Goal: Task Accomplishment & Management: Manage account settings

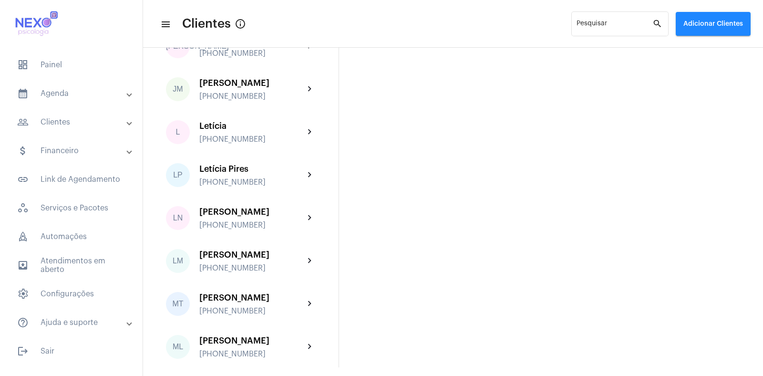
scroll to position [775, 0]
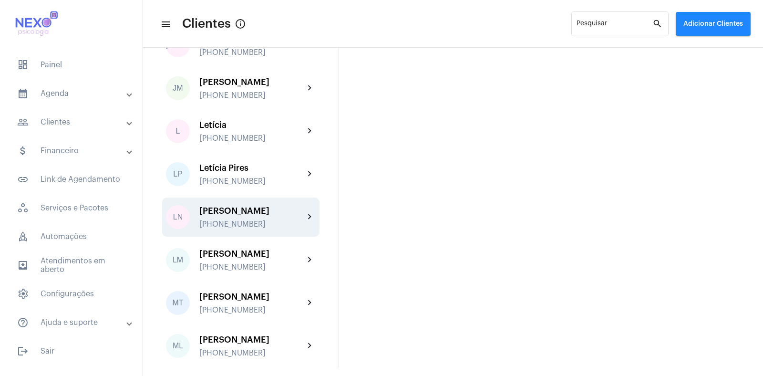
click at [230, 216] on div "[PERSON_NAME]" at bounding box center [251, 211] width 105 height 10
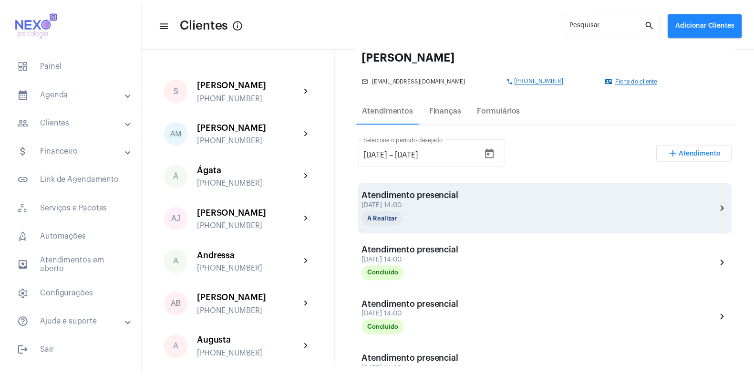
scroll to position [116, 0]
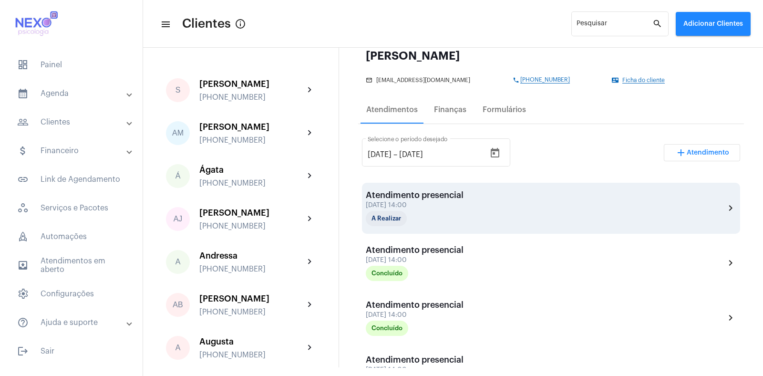
click at [433, 194] on div "Atendimento presencial" at bounding box center [415, 195] width 98 height 10
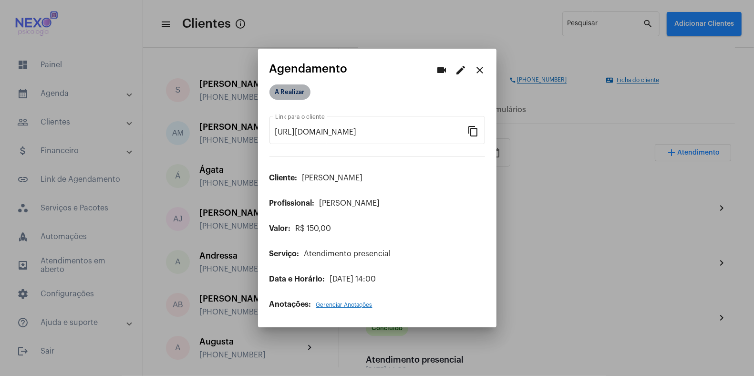
click at [301, 95] on mat-chip "A Realizar" at bounding box center [290, 91] width 41 height 15
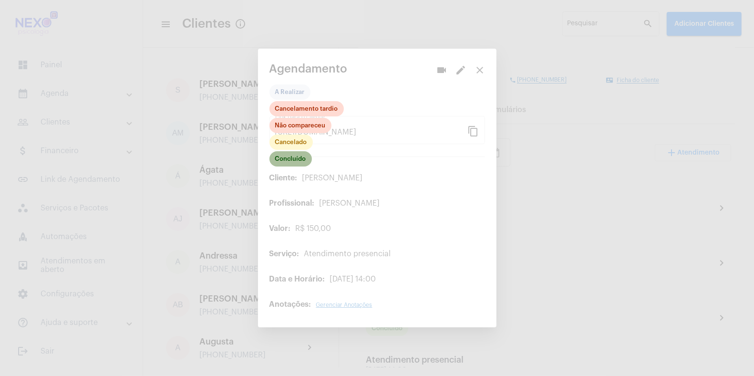
click at [293, 156] on mat-chip "Concluído" at bounding box center [291, 158] width 42 height 15
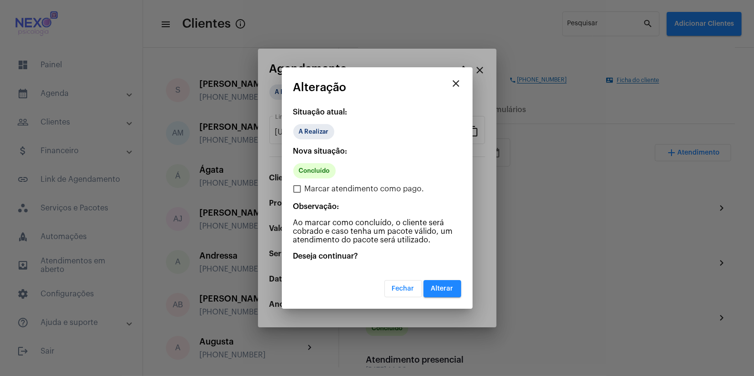
click at [454, 282] on button "Alterar" at bounding box center [443, 288] width 38 height 17
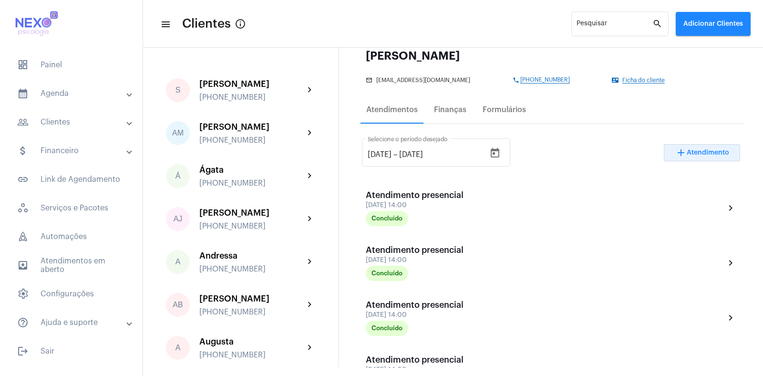
click at [687, 151] on span "Atendimento" at bounding box center [708, 152] width 42 height 7
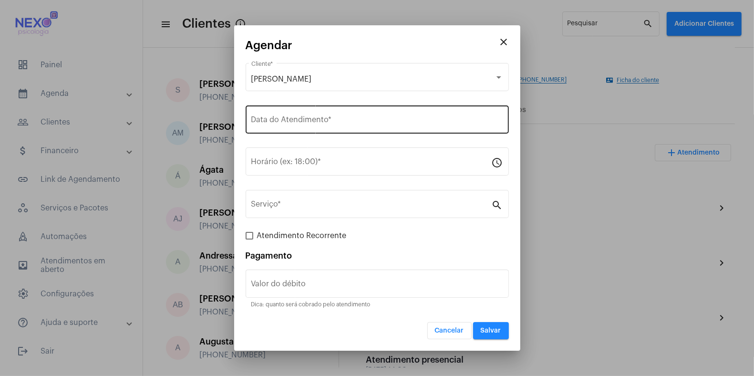
click at [297, 121] on input "Data do Atendimento *" at bounding box center [377, 121] width 252 height 9
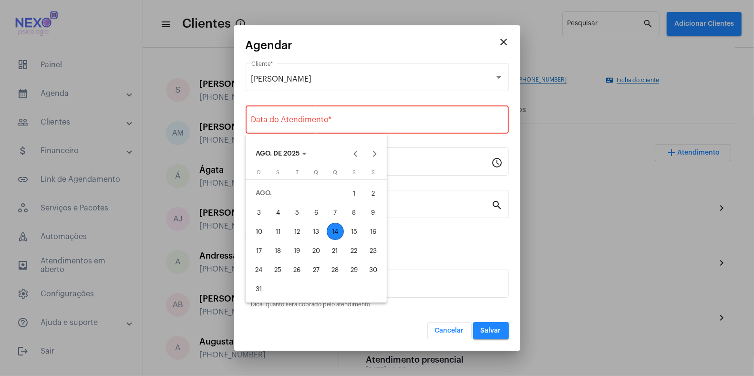
click at [334, 230] on div "14" at bounding box center [335, 231] width 17 height 17
type input "[DATE]"
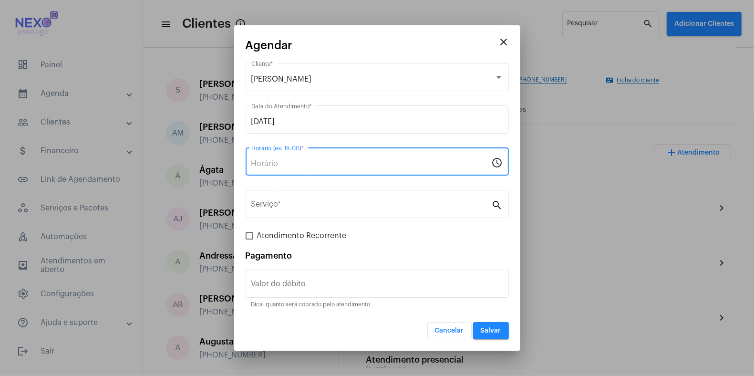
click at [283, 166] on input "Horário (ex: 18:00) *" at bounding box center [371, 163] width 240 height 9
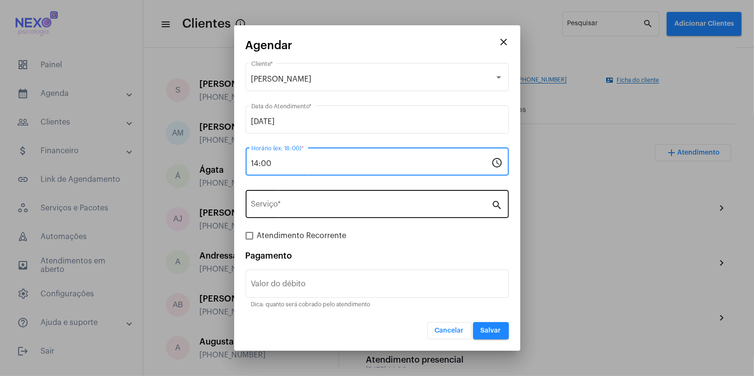
type input "14:00"
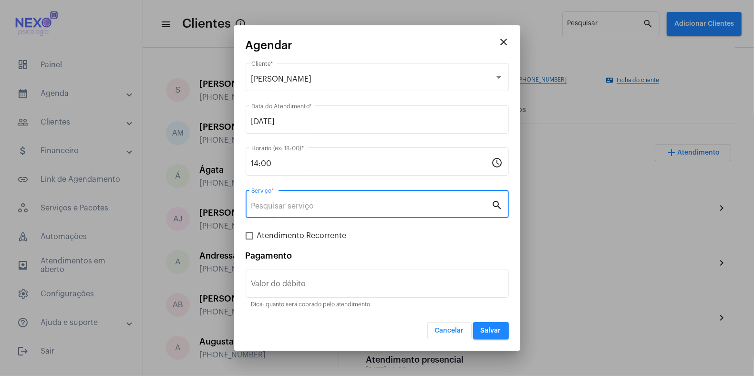
click at [293, 206] on input "Serviço *" at bounding box center [371, 206] width 240 height 9
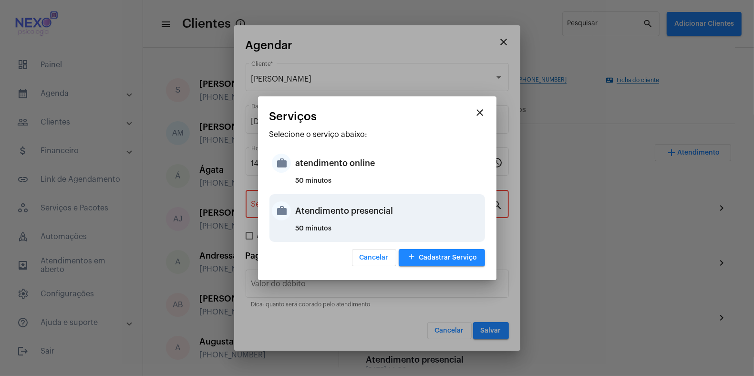
click at [306, 210] on div "Atendimento presencial" at bounding box center [389, 211] width 187 height 29
type input "Atendimento presencial"
type input "R$ 150"
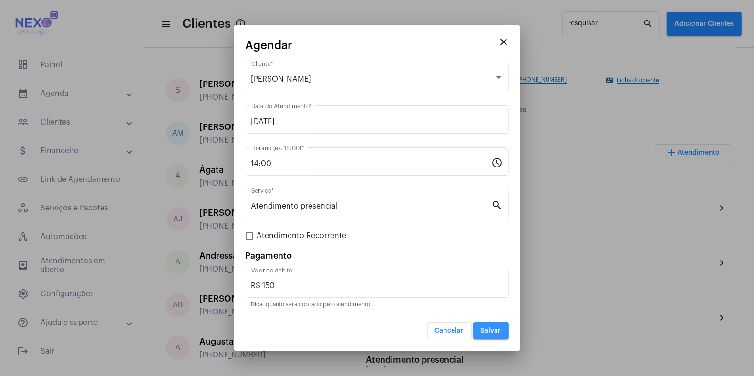
click at [493, 334] on span "Salvar" at bounding box center [491, 330] width 21 height 7
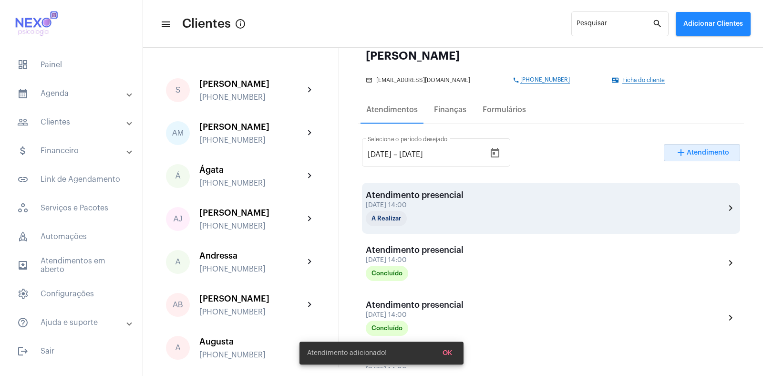
click at [457, 200] on div "Atendimento presencial [DATE] 14:00 A Realizar" at bounding box center [415, 208] width 98 height 36
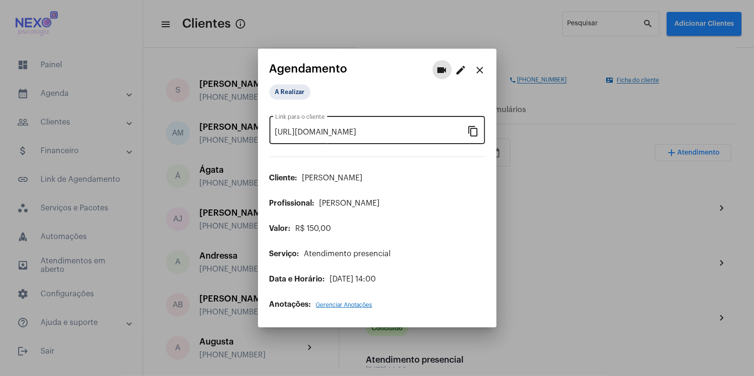
click at [477, 133] on mat-icon "content_copy" at bounding box center [473, 130] width 11 height 11
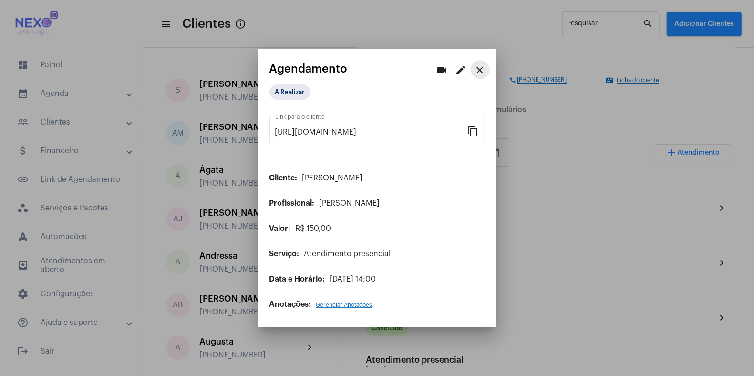
click at [479, 73] on mat-icon "close" at bounding box center [480, 69] width 11 height 11
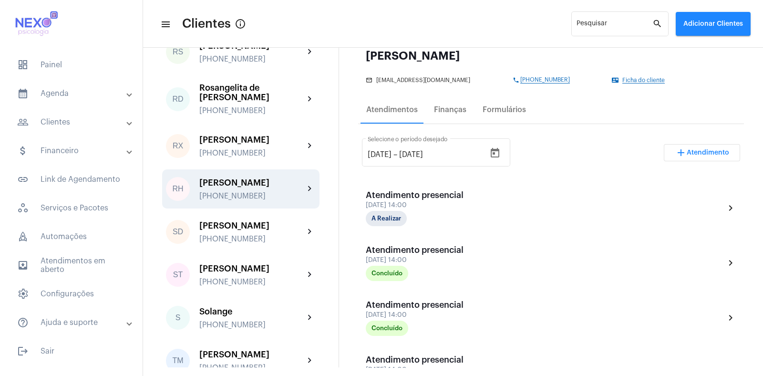
click at [244, 200] on div "[PHONE_NUMBER]" at bounding box center [251, 196] width 105 height 9
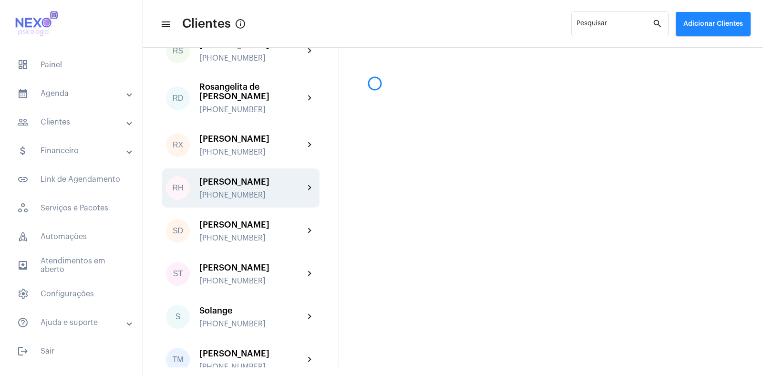
scroll to position [1370, 0]
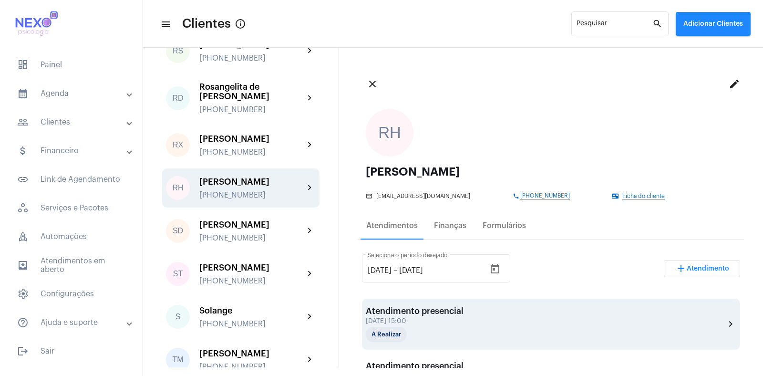
click at [416, 321] on div "[DATE] 15:00" at bounding box center [415, 321] width 98 height 7
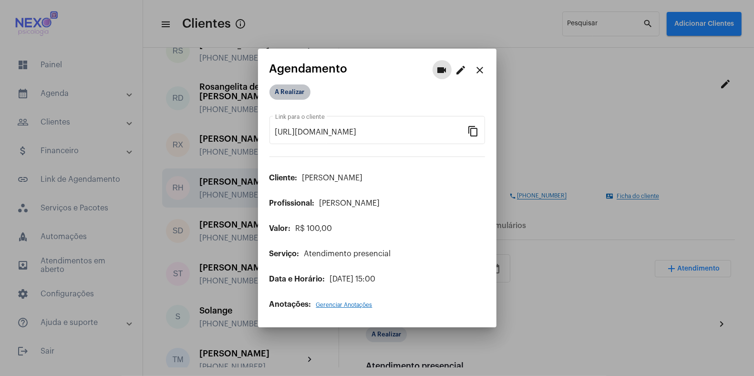
click at [296, 94] on mat-chip "A Realizar" at bounding box center [290, 91] width 41 height 15
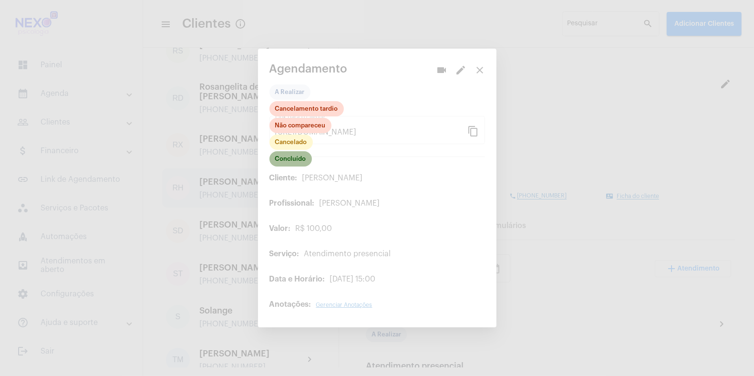
click at [292, 156] on mat-chip "Concluído" at bounding box center [291, 158] width 42 height 15
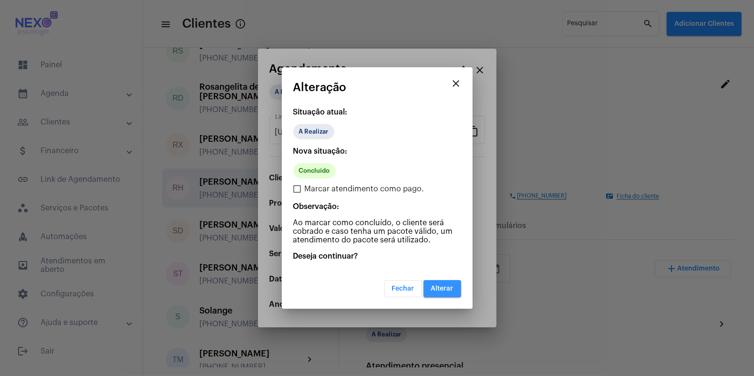
click at [443, 285] on span "Alterar" at bounding box center [442, 288] width 22 height 7
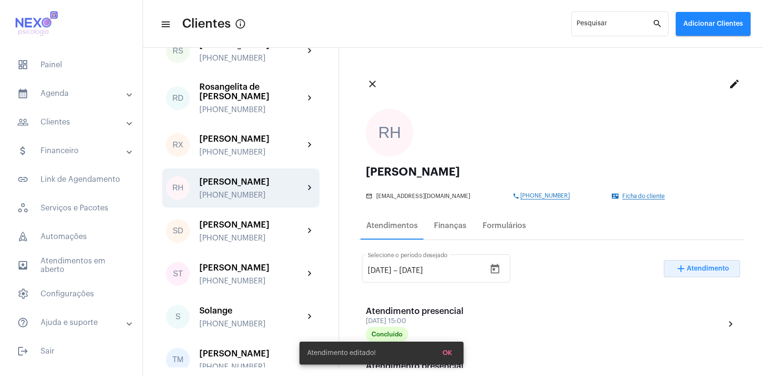
click at [698, 267] on span "Atendimento" at bounding box center [708, 268] width 42 height 7
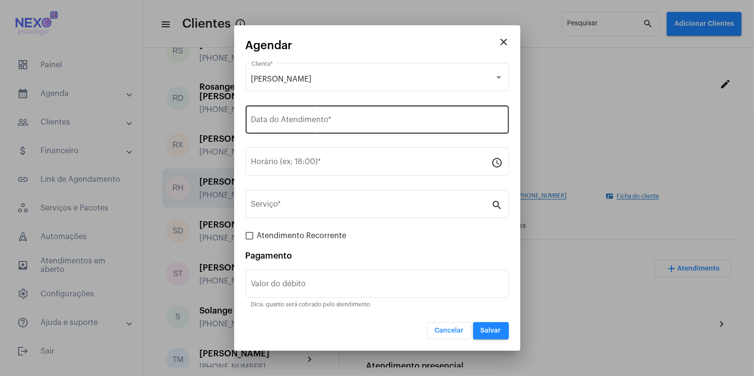
click at [287, 115] on div "Data do Atendimento *" at bounding box center [377, 119] width 252 height 30
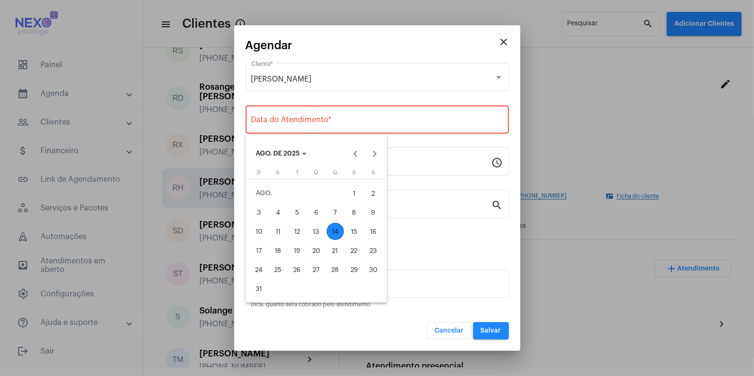
click at [335, 229] on div "14" at bounding box center [335, 231] width 17 height 17
type input "[DATE]"
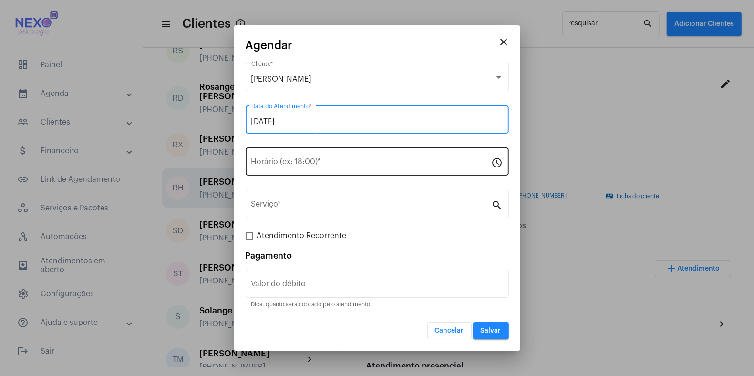
click at [286, 164] on input "Horário (ex: 18:00) *" at bounding box center [371, 163] width 240 height 9
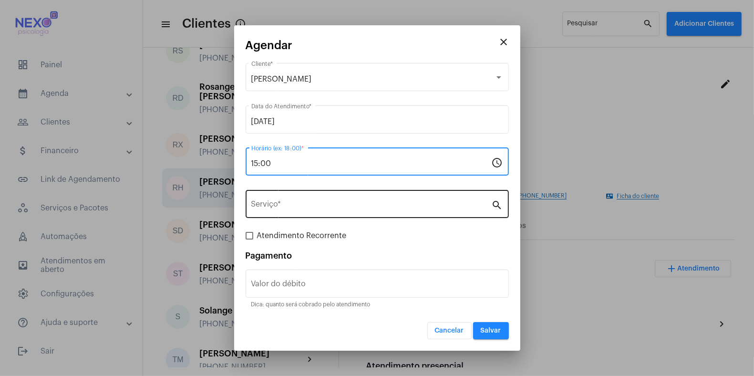
type input "15:00"
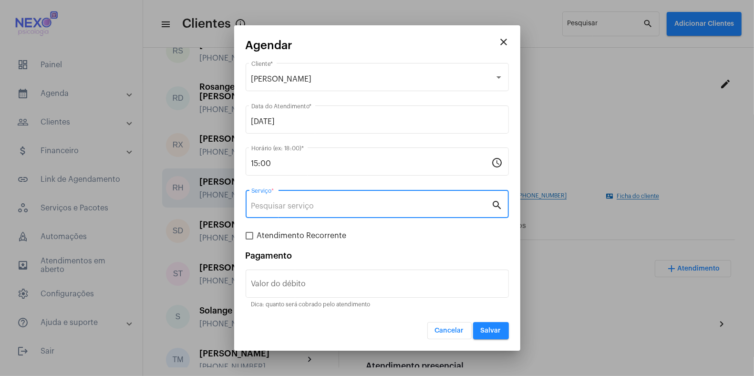
click at [338, 204] on input "Serviço *" at bounding box center [371, 206] width 240 height 9
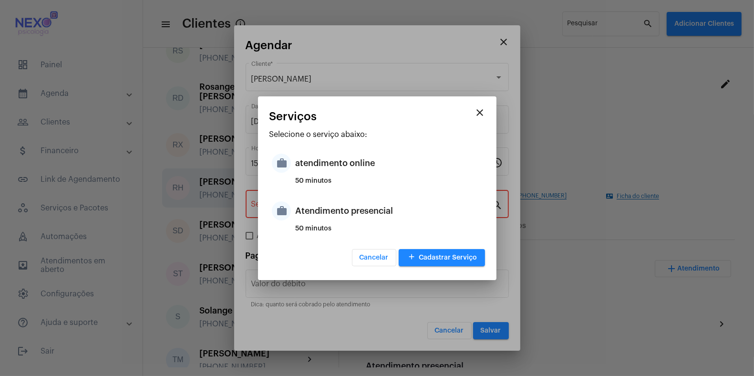
click at [338, 204] on div "Atendimento presencial" at bounding box center [389, 211] width 187 height 29
type input "Atendimento presencial"
type input "R$ 150"
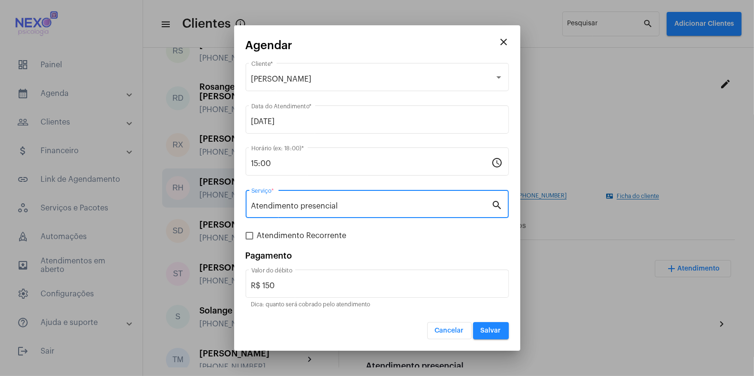
click at [488, 336] on button "Salvar" at bounding box center [491, 330] width 36 height 17
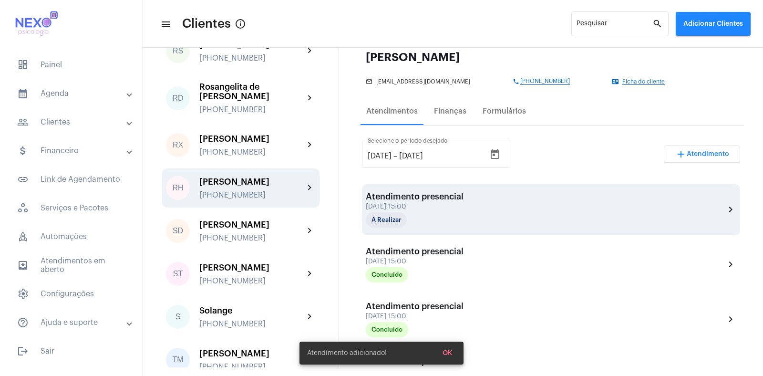
click at [422, 188] on div "Atendimento presencial [DATE] 15:00 A Realizar chevron_right" at bounding box center [551, 209] width 378 height 51
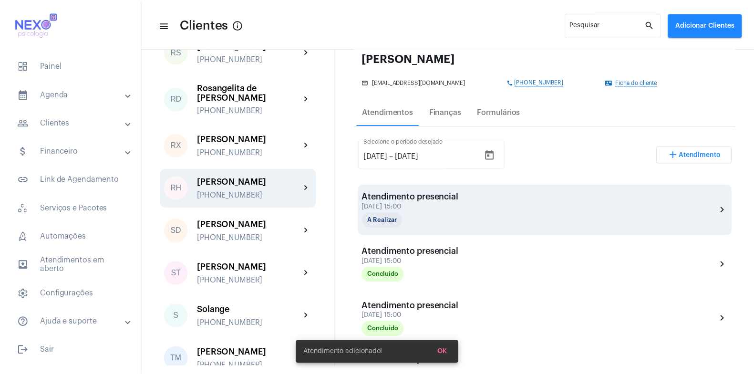
scroll to position [115, 0]
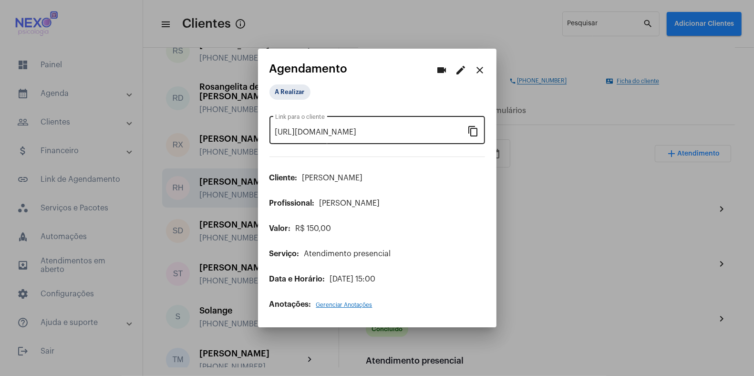
click at [475, 132] on mat-icon "content_copy" at bounding box center [473, 130] width 11 height 11
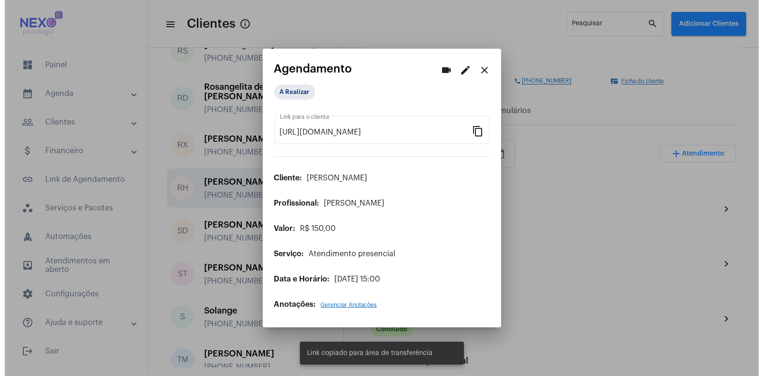
scroll to position [0, 0]
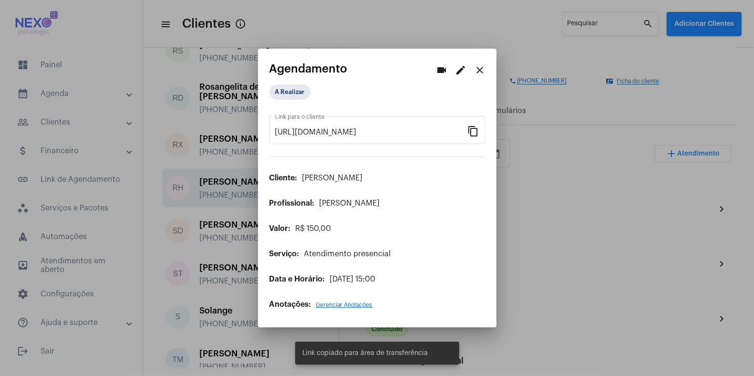
click at [553, 258] on div at bounding box center [377, 188] width 754 height 376
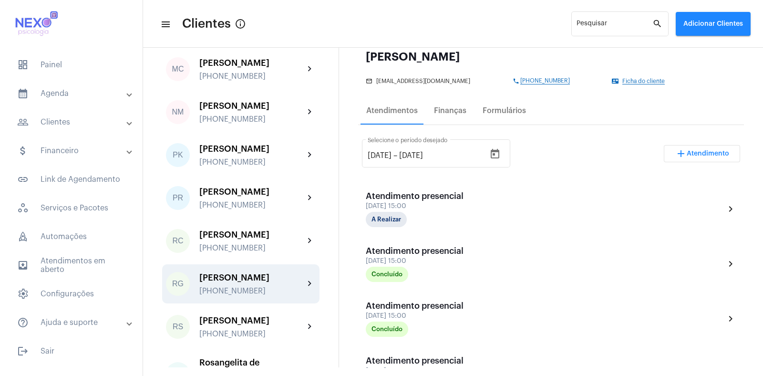
scroll to position [1094, 0]
click at [231, 296] on div "[PERSON_NAME] [PHONE_NUMBER]" at bounding box center [251, 284] width 105 height 22
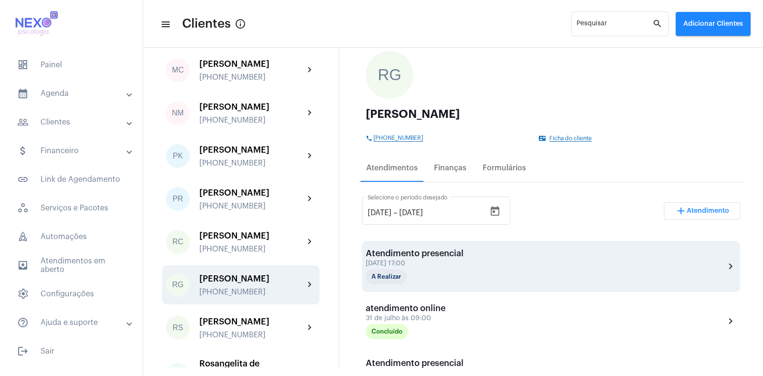
click at [445, 256] on div "Atendimento presencial" at bounding box center [415, 254] width 98 height 10
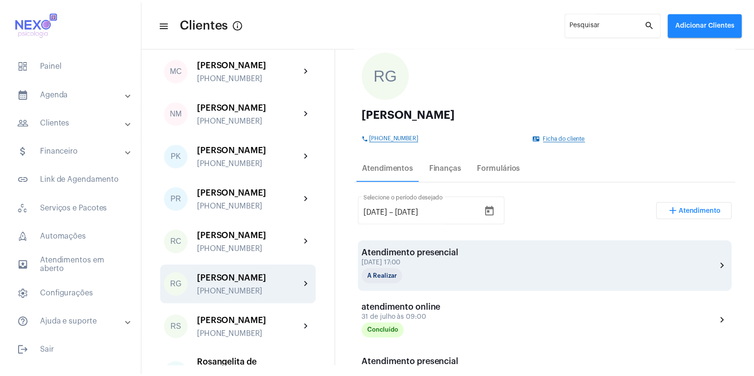
scroll to position [58, 0]
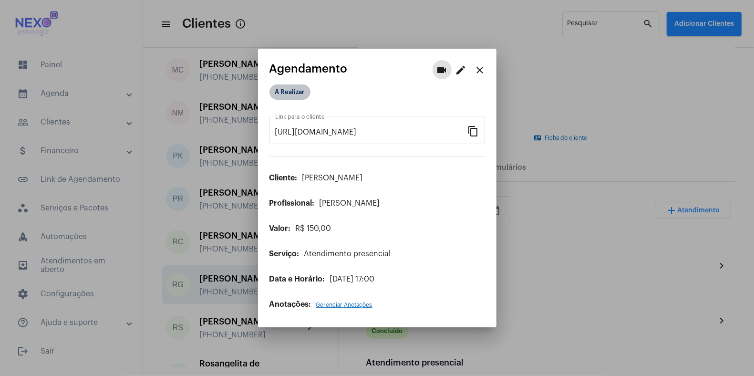
click at [292, 93] on mat-chip "A Realizar" at bounding box center [290, 91] width 41 height 15
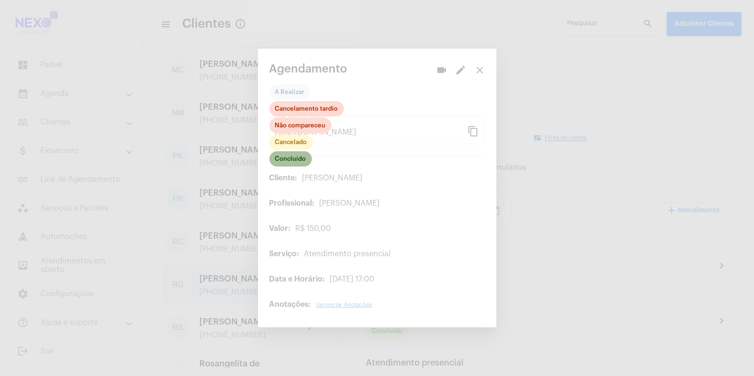
click at [291, 156] on mat-chip "Concluído" at bounding box center [291, 158] width 42 height 15
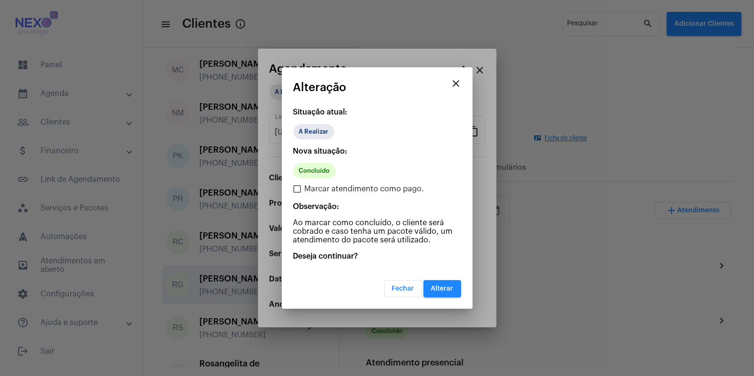
click at [447, 290] on span "Alterar" at bounding box center [442, 288] width 22 height 7
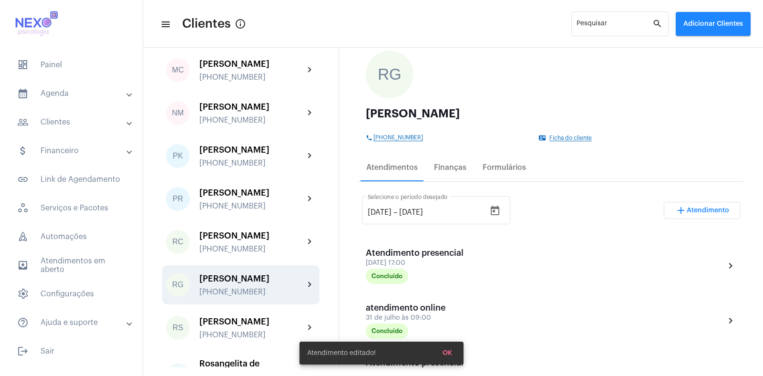
click at [688, 211] on span "Atendimento" at bounding box center [708, 210] width 42 height 7
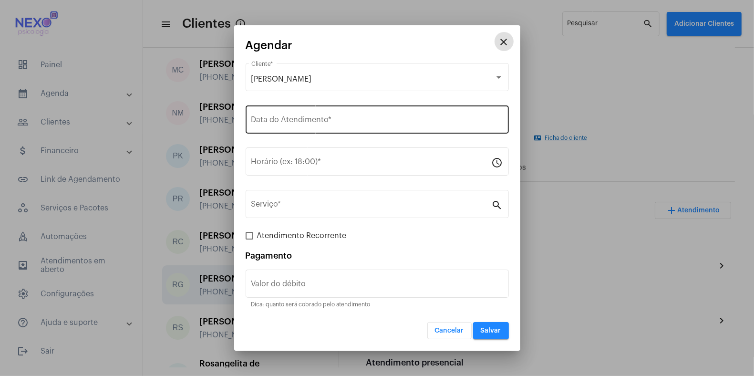
click at [287, 117] on input "Data do Atendimento *" at bounding box center [377, 121] width 252 height 9
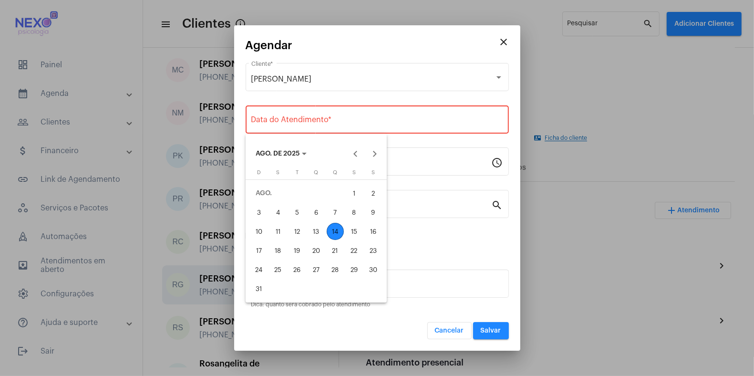
click at [337, 230] on div "14" at bounding box center [335, 231] width 17 height 17
type input "[DATE]"
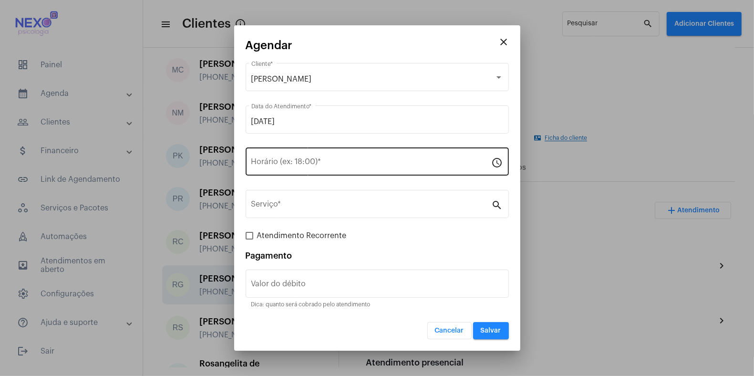
click at [291, 168] on div "Horário (ex: 18:00) *" at bounding box center [371, 161] width 240 height 30
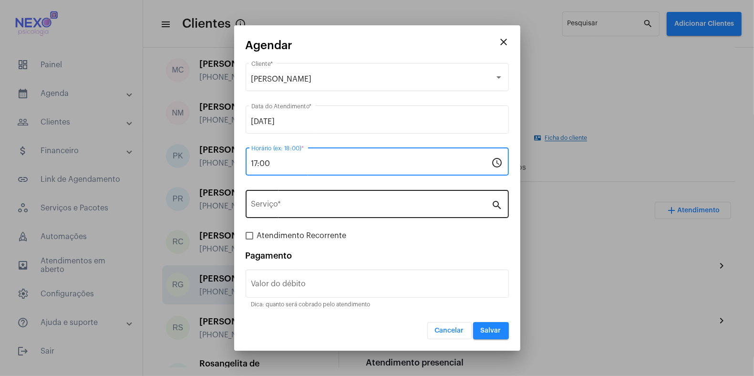
type input "17:00"
click at [296, 202] on input "Serviço *" at bounding box center [371, 206] width 240 height 9
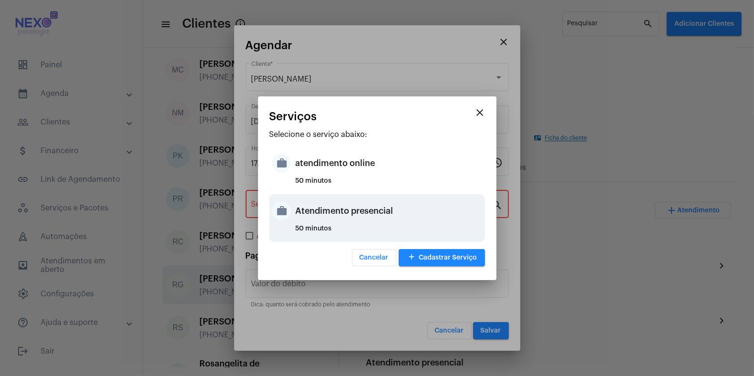
click at [311, 210] on div "Atendimento presencial" at bounding box center [389, 211] width 187 height 29
type input "Atendimento presencial"
type input "R$ 150"
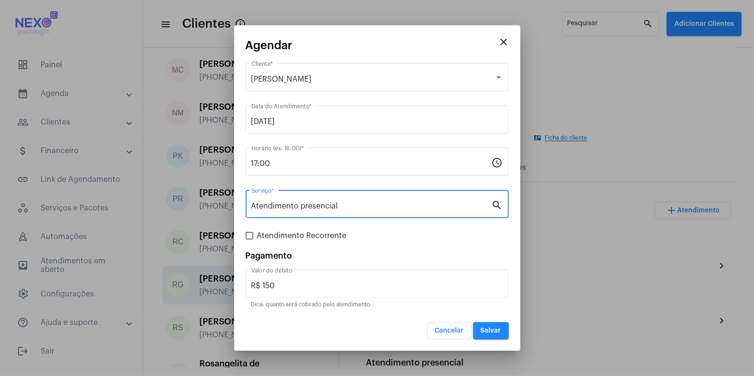
click at [497, 330] on span "Salvar" at bounding box center [491, 330] width 21 height 7
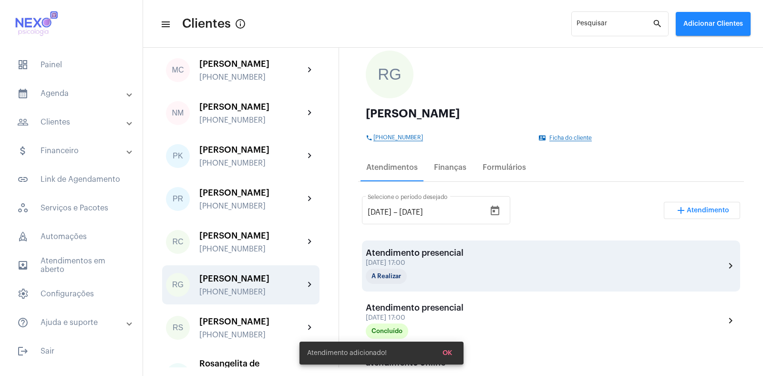
click at [451, 257] on div "Atendimento presencial [DATE] 17:00 A Realizar" at bounding box center [415, 266] width 98 height 36
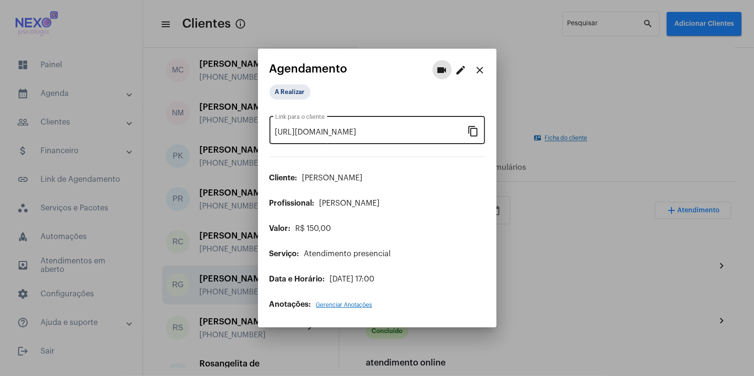
click at [475, 131] on mat-icon "content_copy" at bounding box center [473, 130] width 11 height 11
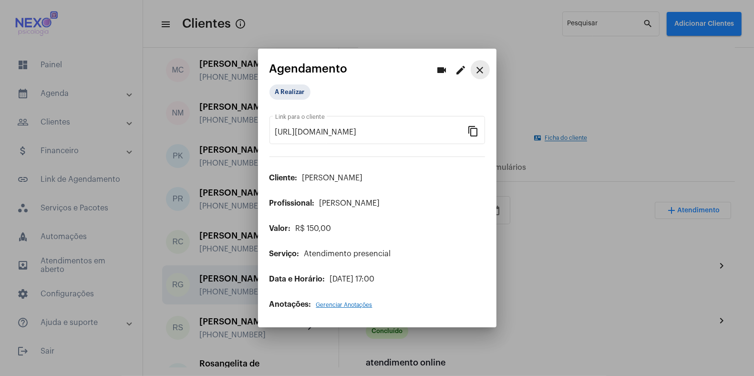
click at [480, 70] on mat-icon "close" at bounding box center [480, 69] width 11 height 11
